Goal: Task Accomplishment & Management: Manage account settings

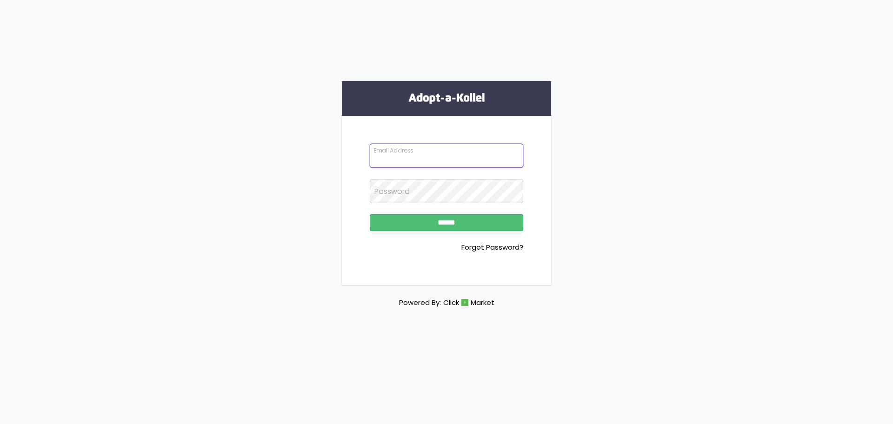
type input "**********"
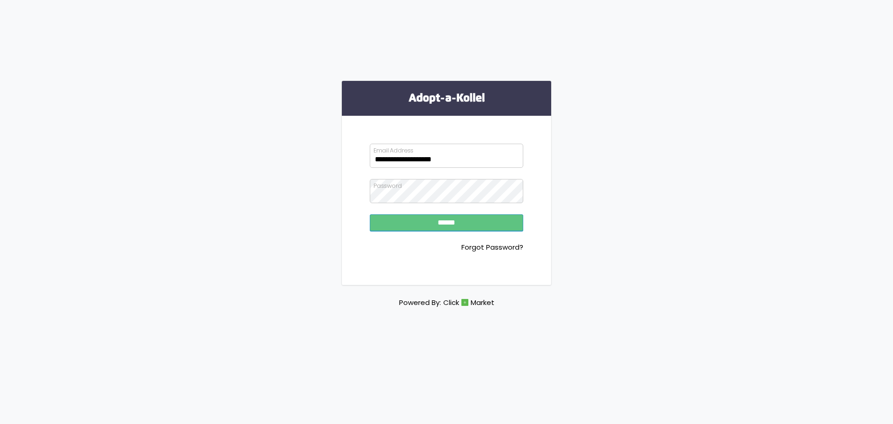
click at [465, 225] on input "******" at bounding box center [446, 222] width 153 height 17
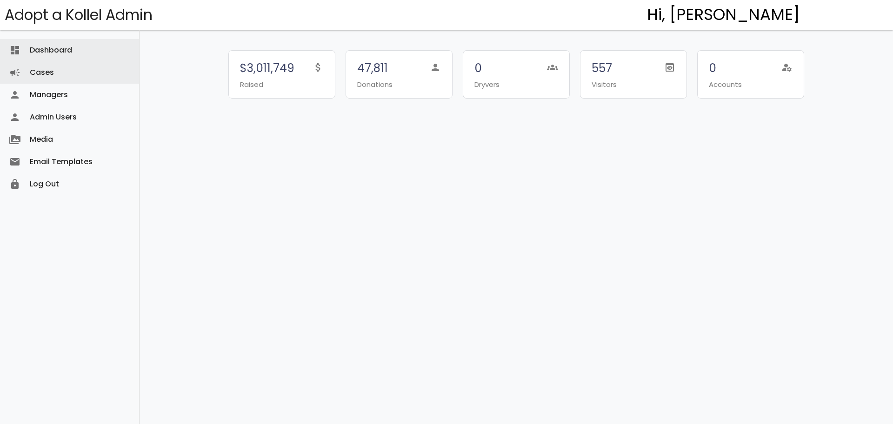
click at [60, 77] on link "Cases campaign" at bounding box center [69, 72] width 139 height 22
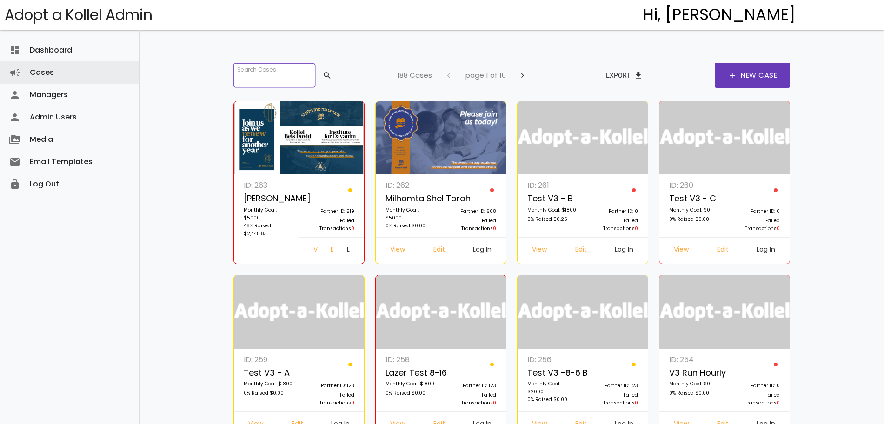
click at [279, 74] on input "search" at bounding box center [274, 75] width 82 height 24
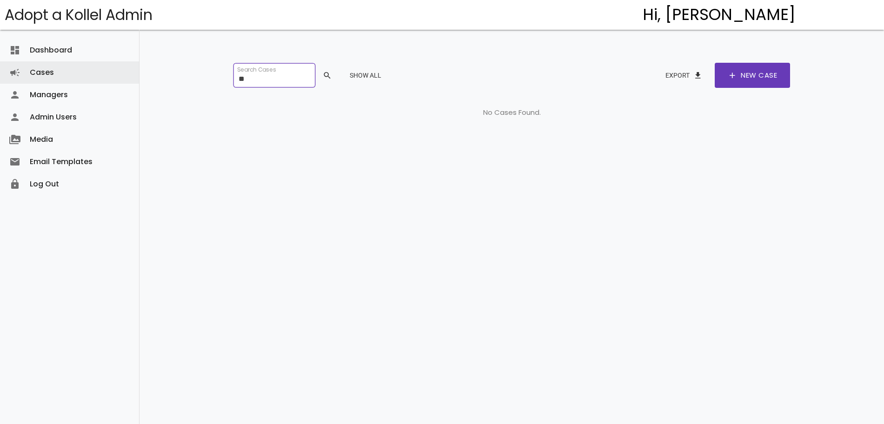
type input "*"
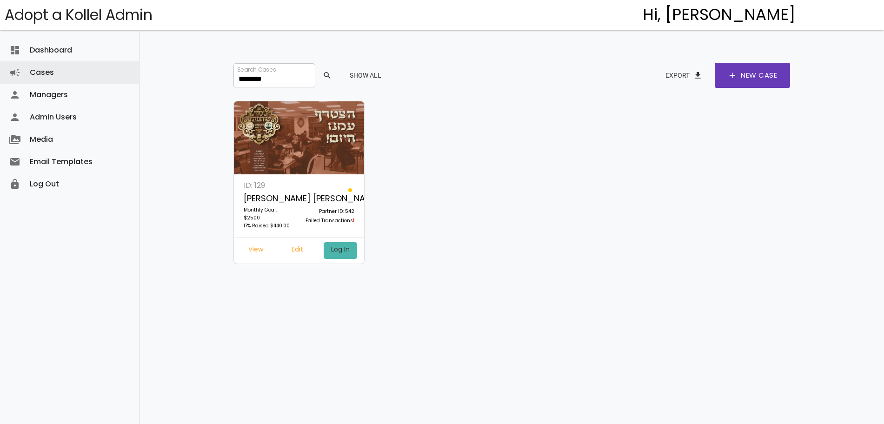
click at [339, 251] on link "Log In" at bounding box center [340, 250] width 33 height 17
click at [293, 248] on link "Edit" at bounding box center [297, 250] width 27 height 17
drag, startPoint x: 290, startPoint y: 76, endPoint x: 147, endPoint y: 8, distance: 157.9
click at [149, 39] on div "dashboard Dashboard attach_money Transactions keyboard_arrow_right attach_money…" at bounding box center [511, 197] width 744 height 394
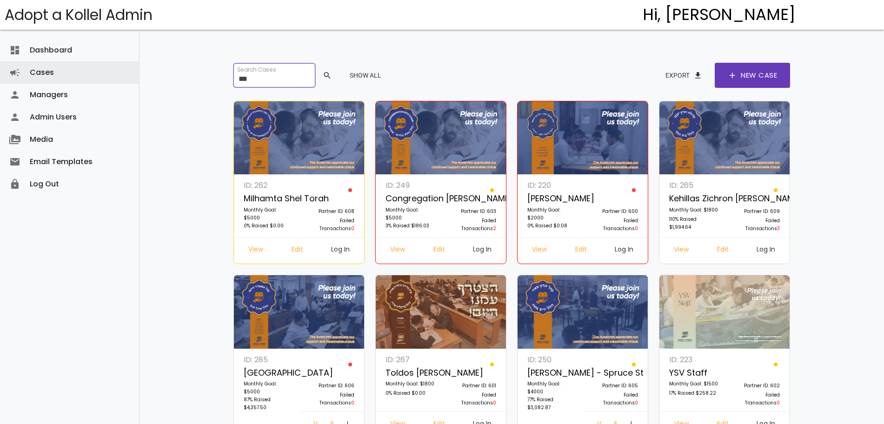
type input "***"
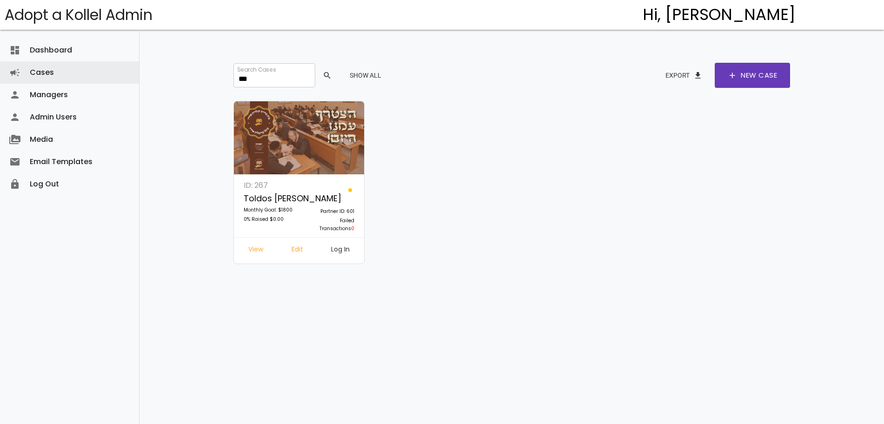
click at [341, 249] on link "Log In" at bounding box center [340, 250] width 33 height 17
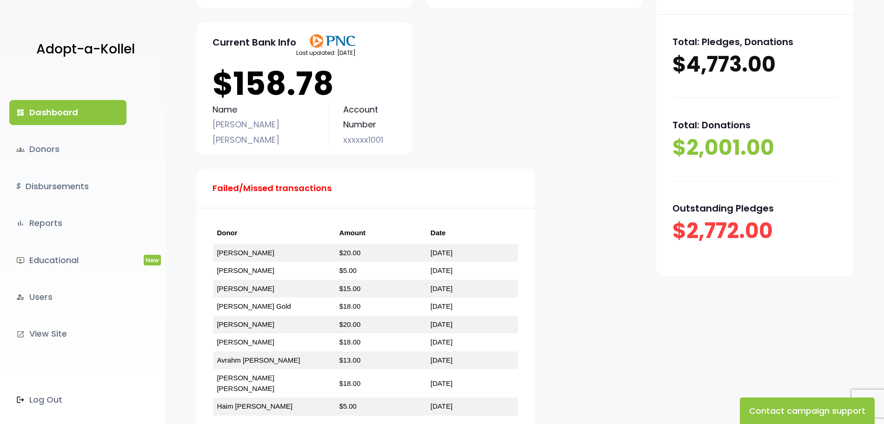
scroll to position [232, 0]
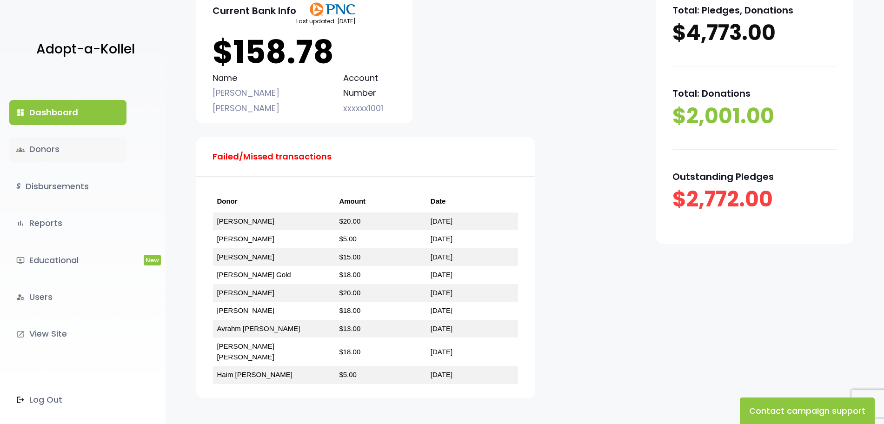
click at [89, 144] on link "groups Donors" at bounding box center [67, 149] width 117 height 25
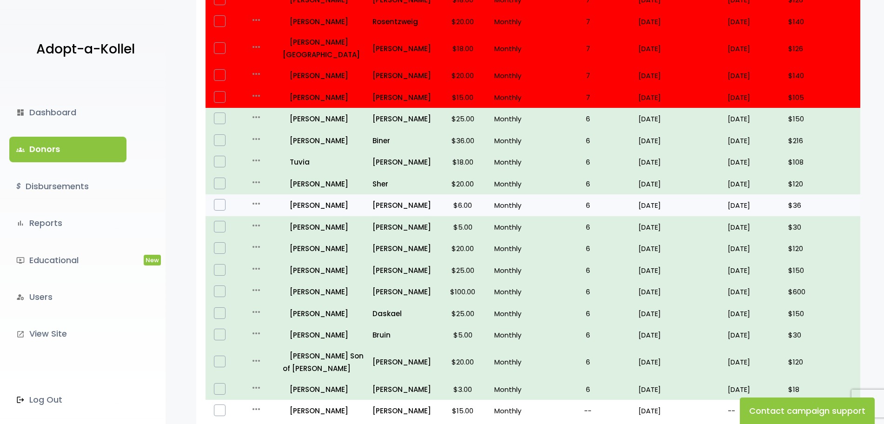
scroll to position [175, 0]
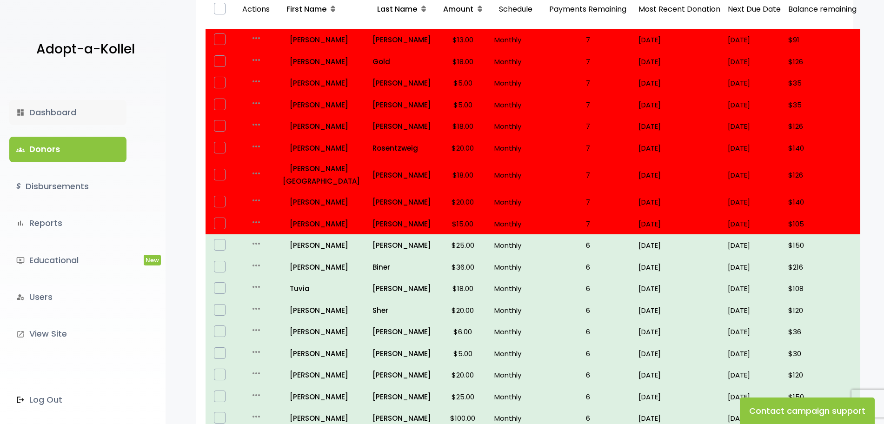
click at [48, 106] on link "dashboard Dashboard" at bounding box center [67, 112] width 117 height 25
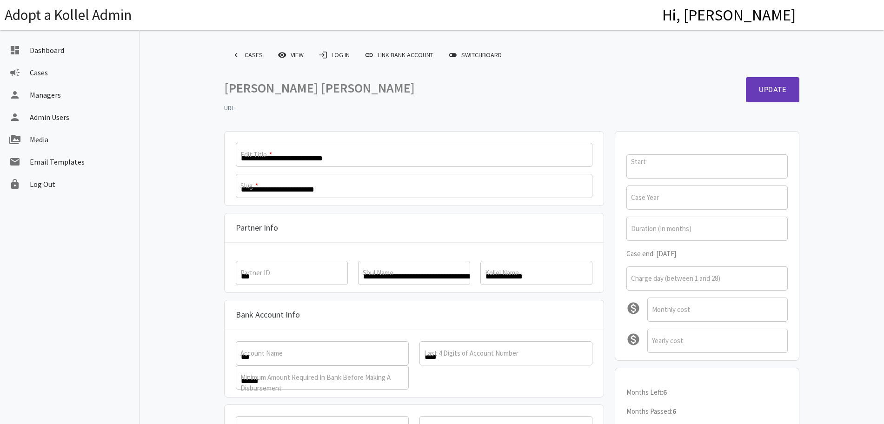
scroll to position [180, 0]
type input "**********"
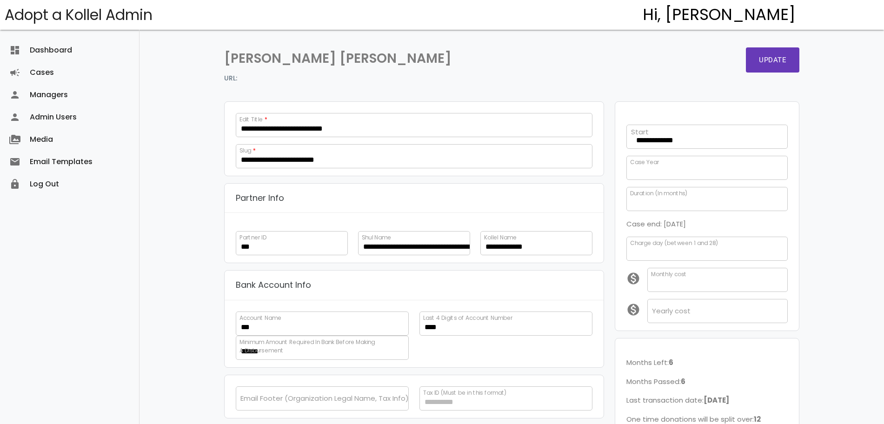
scroll to position [58, 0]
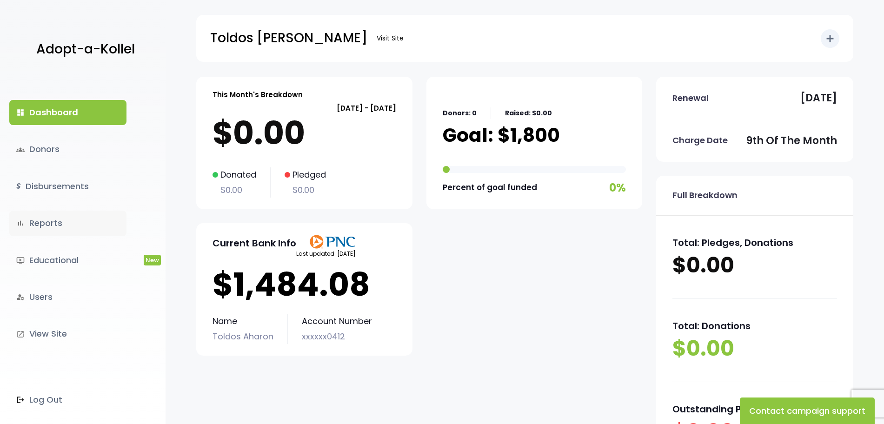
click at [52, 222] on link "bar_chart Reports" at bounding box center [67, 223] width 117 height 25
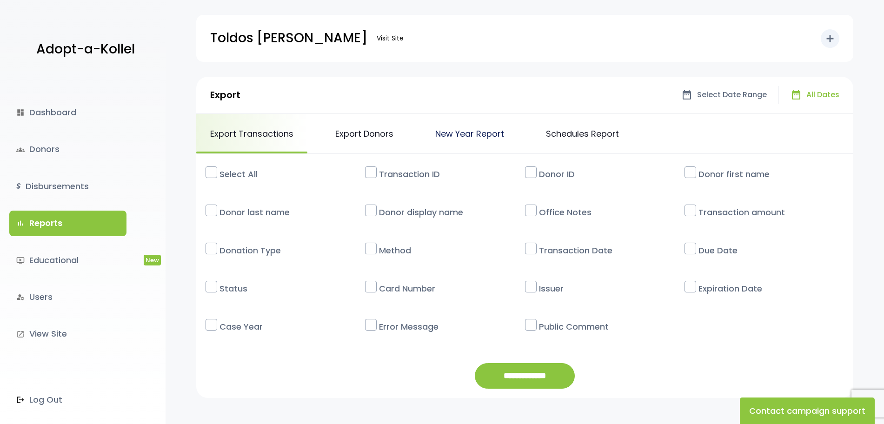
click at [480, 138] on link "New Year Report" at bounding box center [469, 134] width 97 height 40
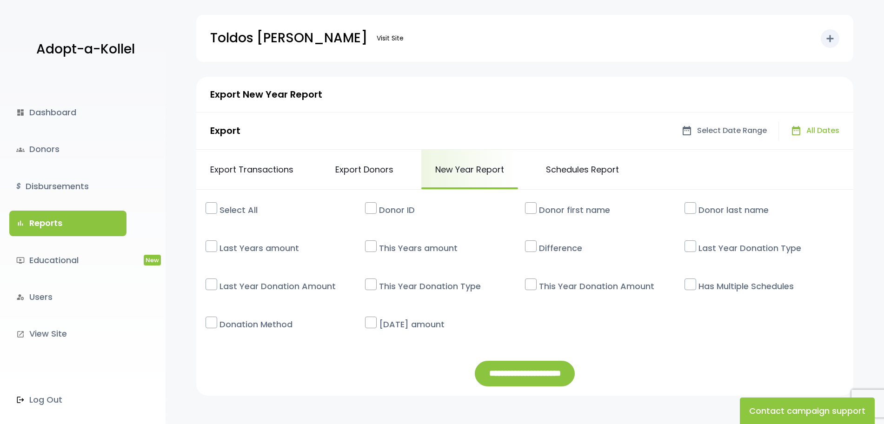
click at [242, 210] on label "Select All" at bounding box center [290, 210] width 150 height 22
click at [242, 208] on label "Select All" at bounding box center [290, 210] width 150 height 22
click at [63, 144] on link "groups Donors" at bounding box center [67, 149] width 117 height 25
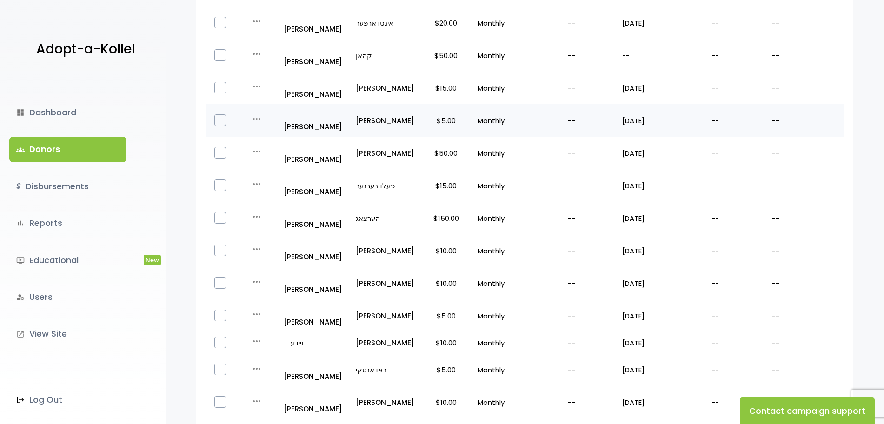
scroll to position [232, 0]
